Goal: Check status: Check status

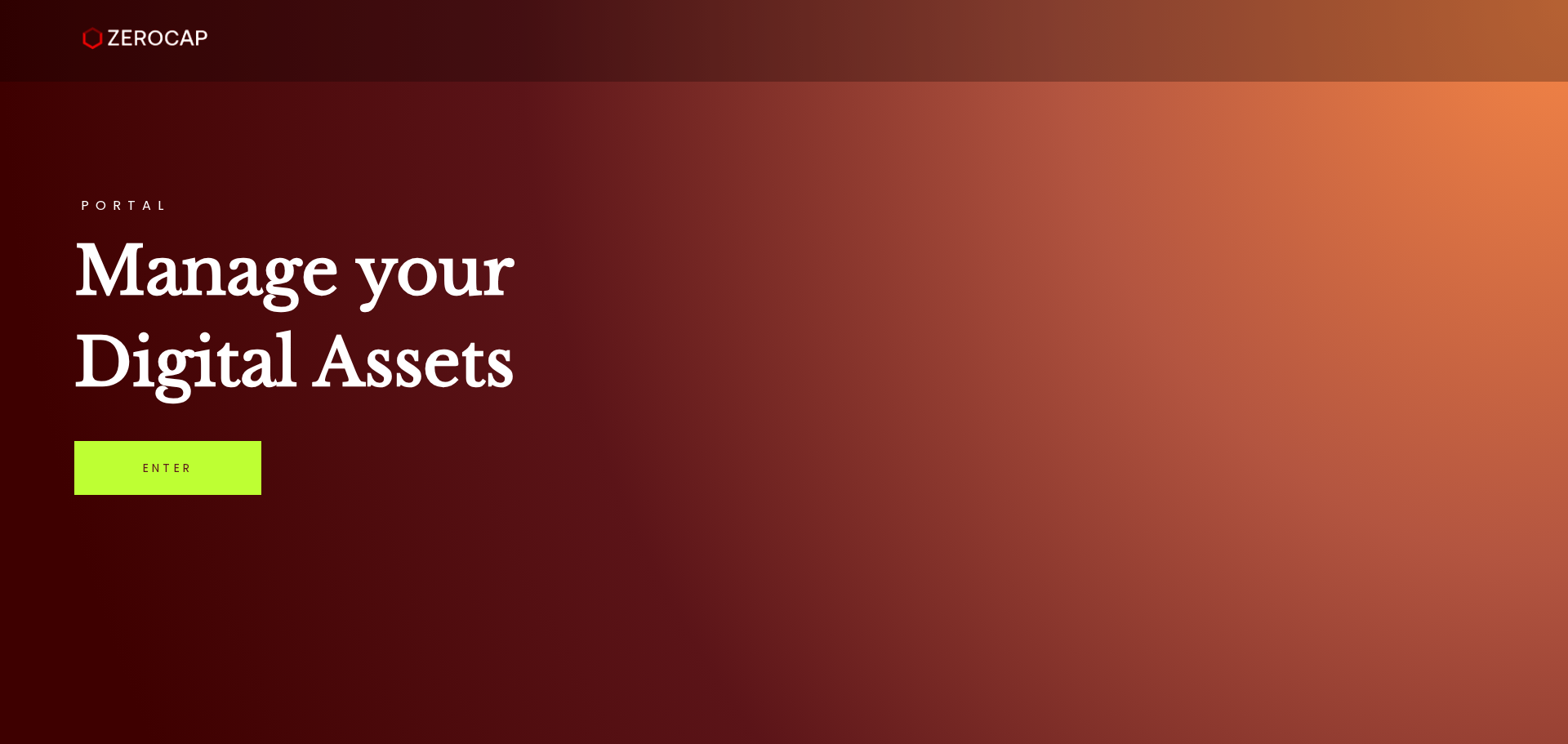
click at [183, 476] on link "Enter" at bounding box center [168, 468] width 187 height 54
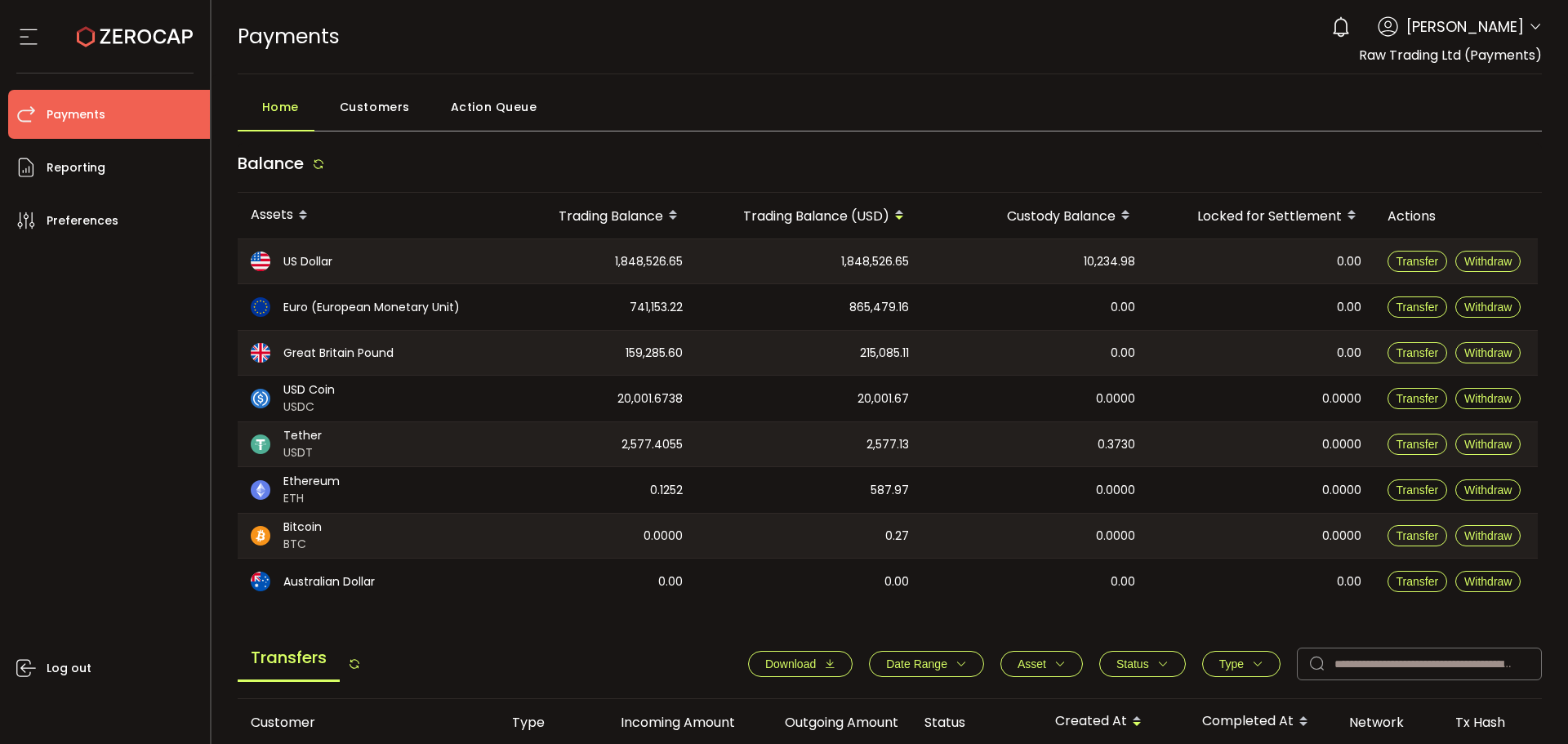
click at [293, 438] on span "Tether" at bounding box center [302, 435] width 39 height 17
click at [377, 438] on div "Tether USDT" at bounding box center [364, 444] width 254 height 44
click at [841, 421] on td "2,577.13" at bounding box center [809, 444] width 227 height 46
click at [1056, 426] on div "0.3730" at bounding box center [1036, 444] width 227 height 44
click at [1287, 432] on div "0.0000" at bounding box center [1261, 444] width 227 height 44
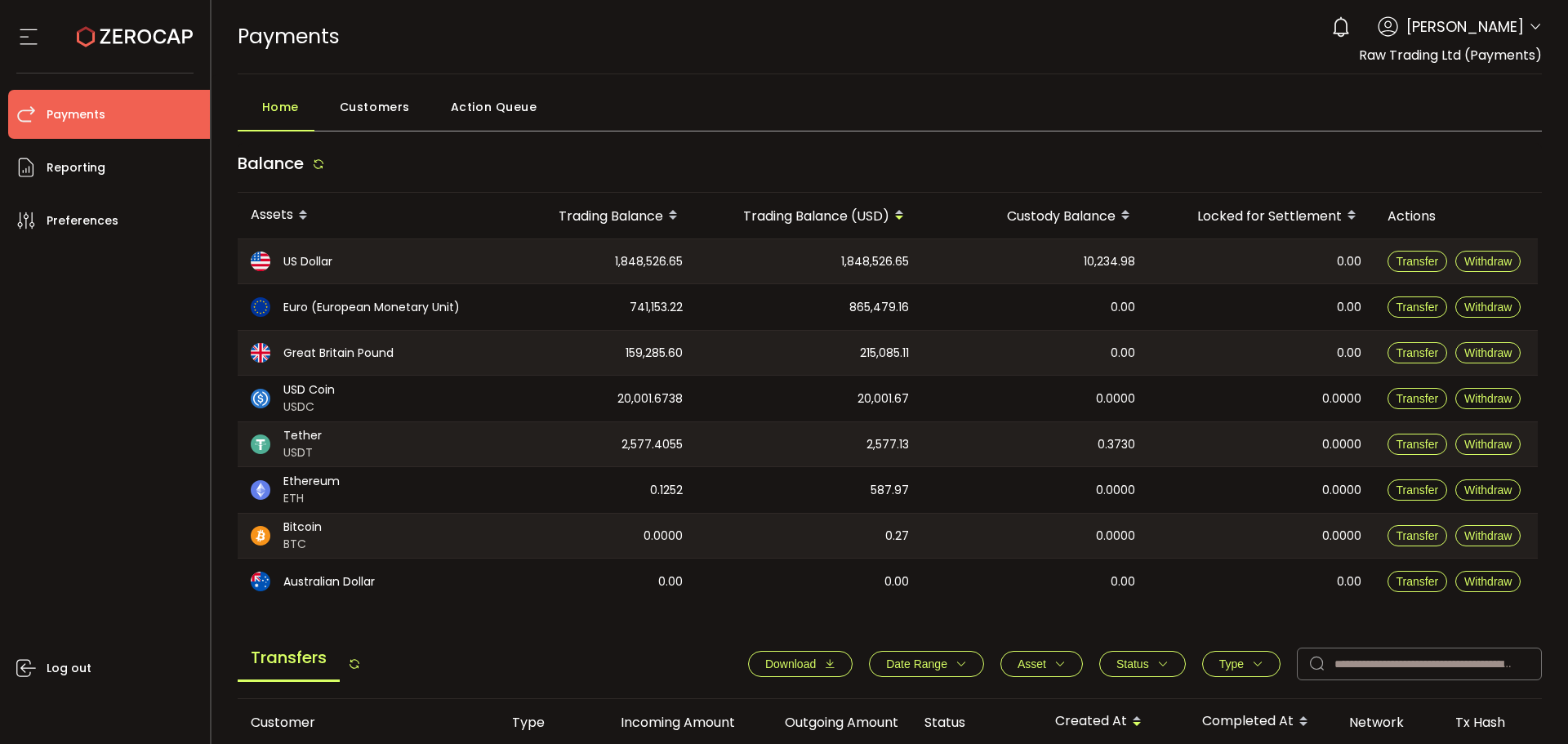
drag, startPoint x: 548, startPoint y: 217, endPoint x: 723, endPoint y: 150, distance: 187.4
click at [723, 150] on div "Balance Assets Trading Balance Trading Balance (USD) Custody Balance Locked for…" at bounding box center [890, 373] width 1305 height 461
click at [648, 44] on div "PAYMENTS Buy Power $0.00 USD Payments Payments Verify Your Identity 0 Stefani F…" at bounding box center [890, 37] width 1305 height 74
click at [539, 85] on main "Home Customers Action Queue Balance Assets Trading Balance Trading Balance (USD…" at bounding box center [890, 673] width 1358 height 1198
